Goal: Task Accomplishment & Management: Manage account settings

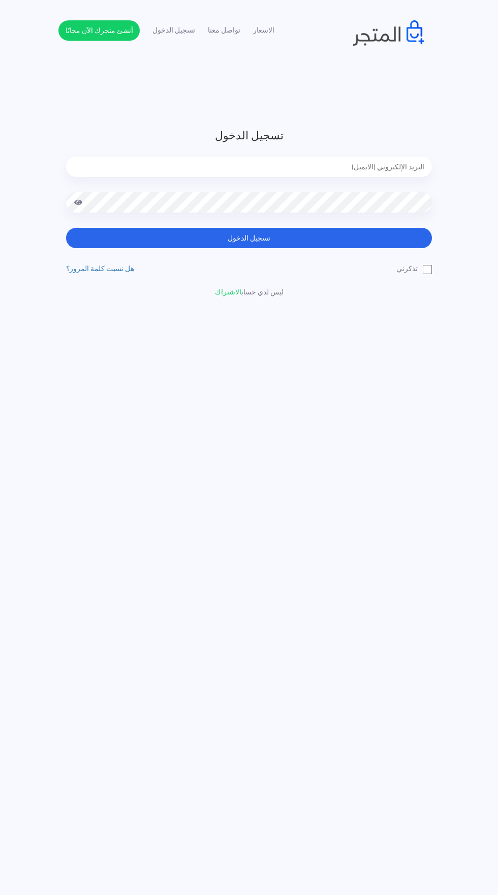
click at [140, 170] on input "email" at bounding box center [249, 167] width 366 height 20
type input "noha_mae86@yahoo.com"
click at [66, 228] on button "تسجيل الدخول" at bounding box center [249, 238] width 366 height 20
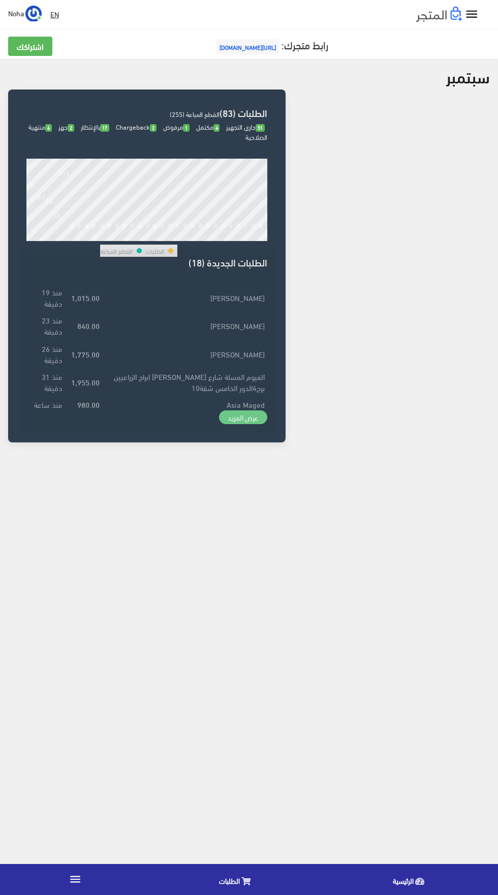
click at [229, 418] on link "عرض المزيد" at bounding box center [243, 417] width 49 height 14
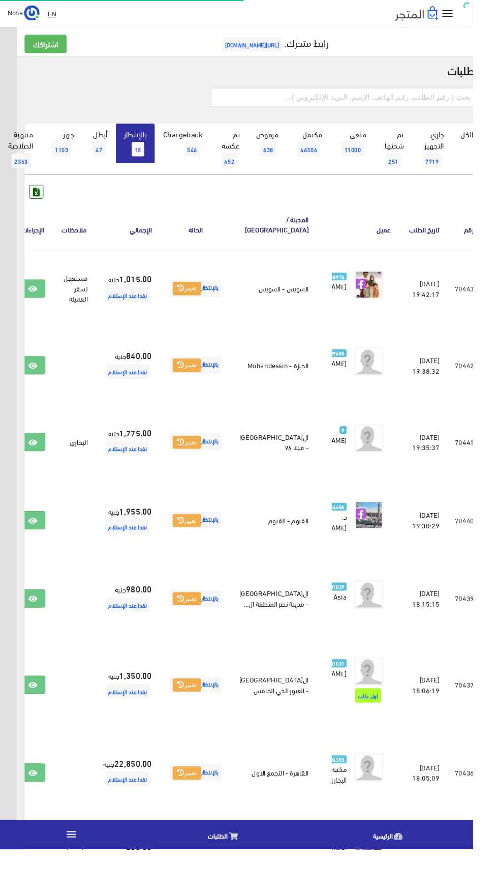
scroll to position [0, -26]
click at [39, 553] on icon at bounding box center [34, 549] width 9 height 8
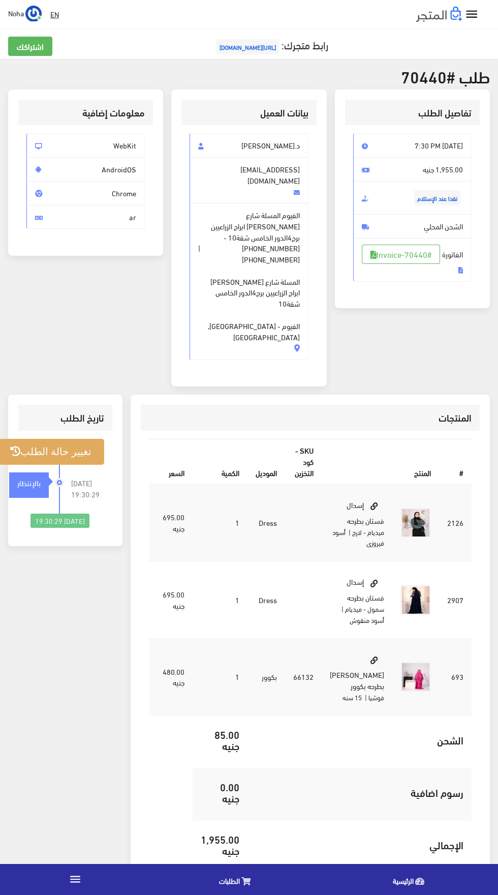
click at [64, 439] on button "تغيير حالة الطلب" at bounding box center [50, 452] width 107 height 26
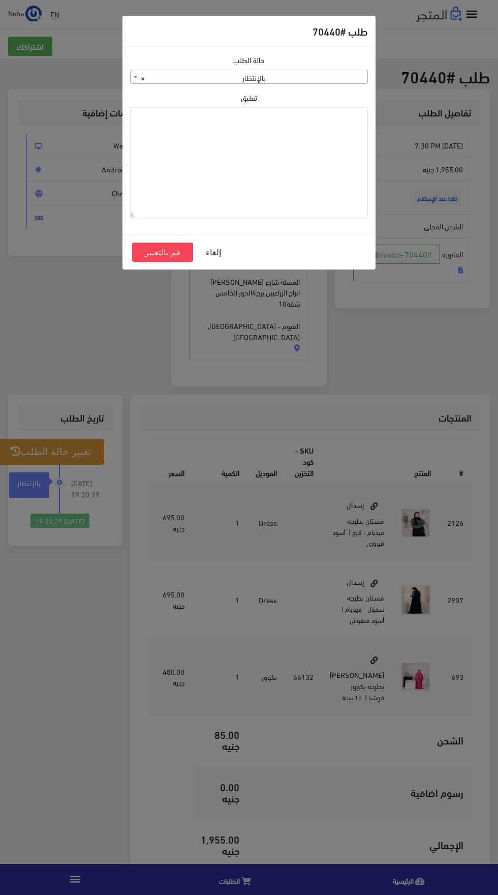
click at [193, 79] on span "× بالإنتظار" at bounding box center [249, 77] width 237 height 14
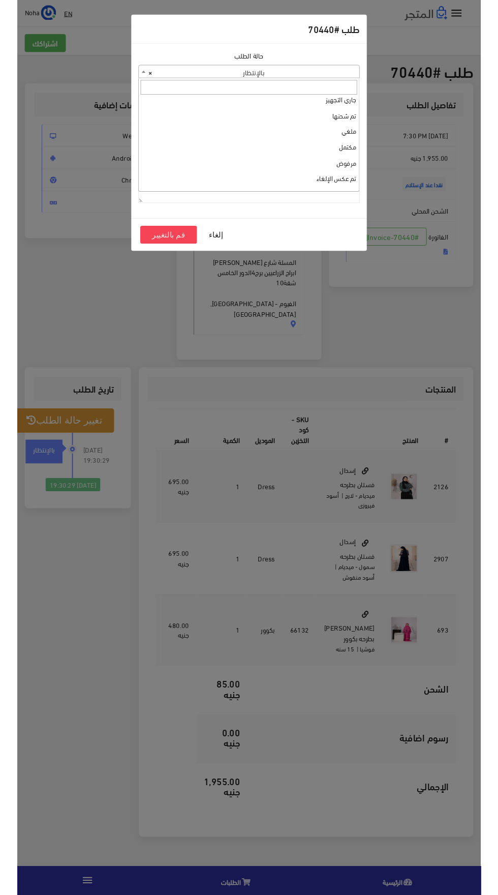
scroll to position [4, 0]
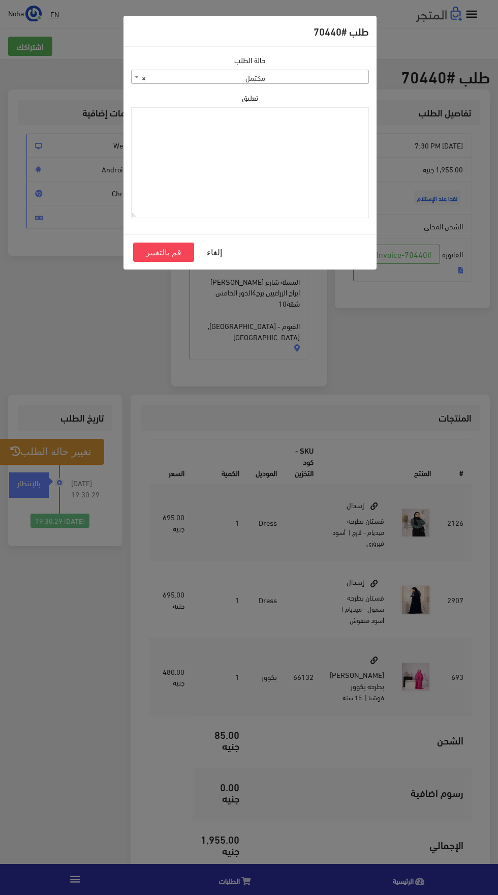
click at [186, 80] on span "× مكتمل" at bounding box center [250, 77] width 237 height 14
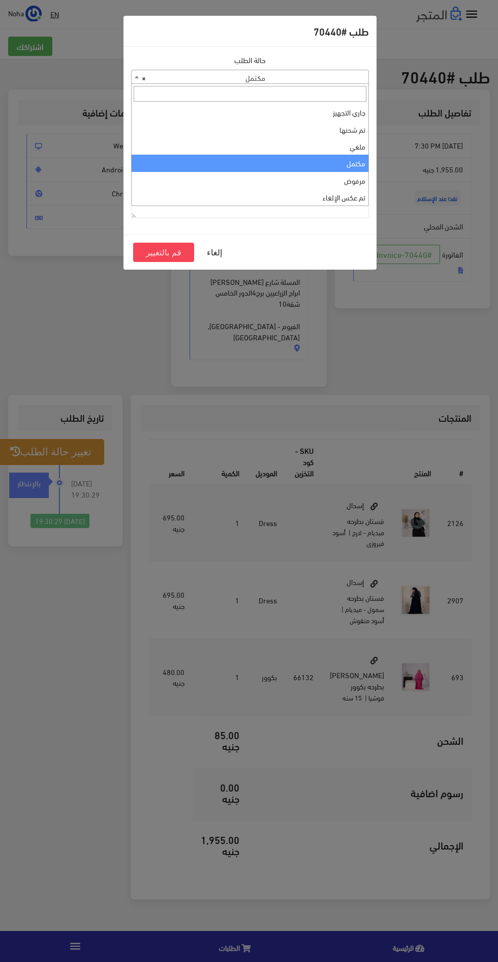
select select "3"
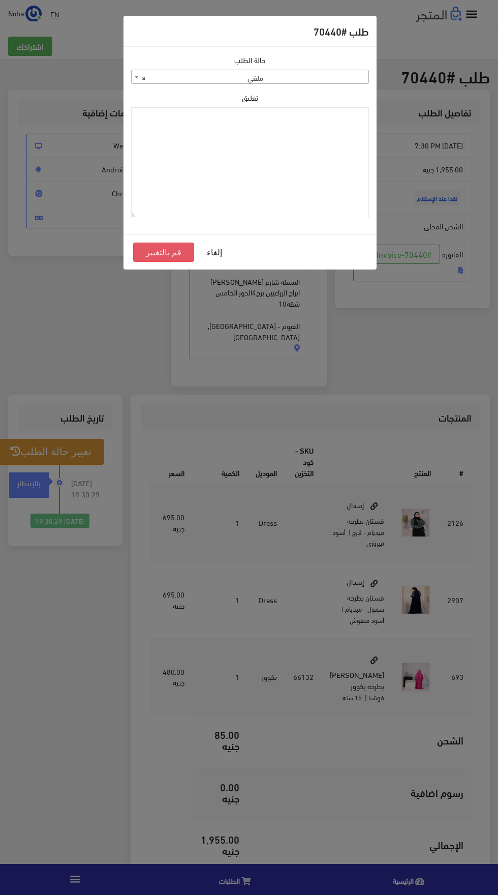
click at [139, 250] on button "قم بالتغيير" at bounding box center [163, 252] width 61 height 19
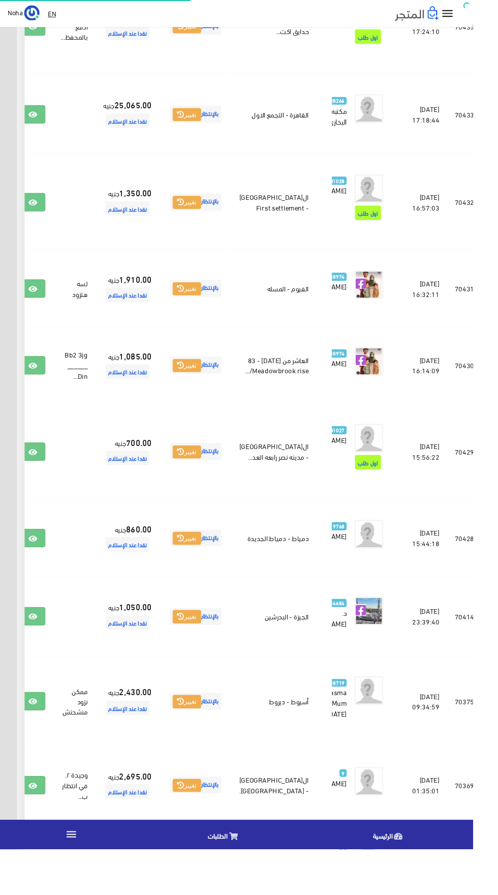
scroll to position [1029, -26]
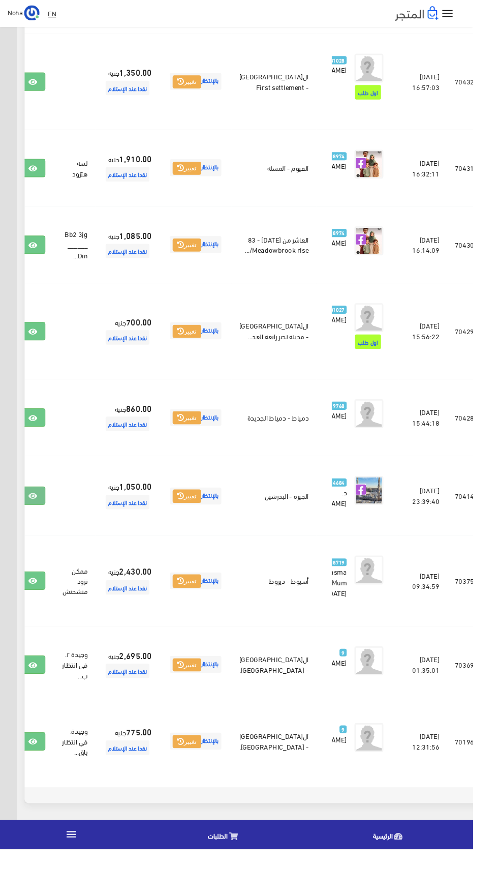
click at [39, 527] on icon at bounding box center [34, 523] width 9 height 8
